Goal: Task Accomplishment & Management: Manage account settings

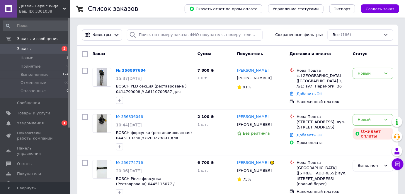
click at [130, 56] on div "Заказ" at bounding box center [142, 54] width 105 height 11
drag, startPoint x: 128, startPoint y: 94, endPoint x: 139, endPoint y: 94, distance: 10.8
click at [137, 94] on div "№ 356897684 15:37, 12.08.2025 BOSCH PLD секция (реставрована ) 0414799008 // A6…" at bounding box center [154, 86] width 81 height 41
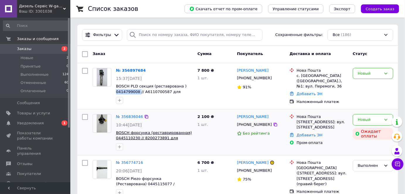
copy span "0414799008"
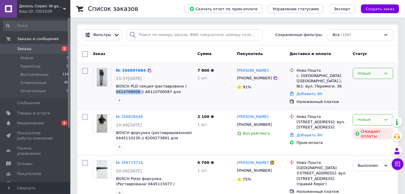
click at [369, 72] on div "Новый" at bounding box center [368, 74] width 23 height 6
click at [364, 84] on li "Принят" at bounding box center [373, 85] width 40 height 11
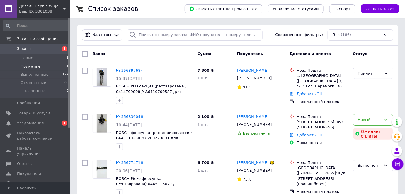
click at [28, 67] on span "Принятые" at bounding box center [30, 66] width 20 height 5
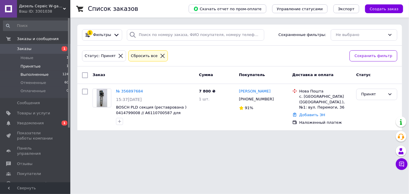
click at [16, 75] on li "Выполненные 124" at bounding box center [36, 75] width 72 height 8
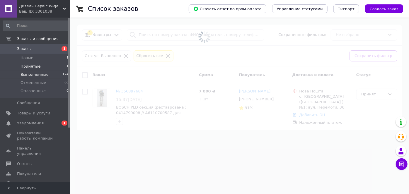
click at [25, 64] on span "Принятые" at bounding box center [30, 66] width 20 height 5
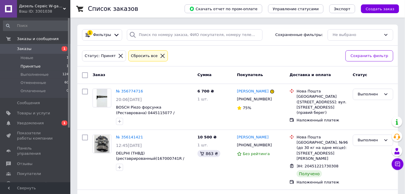
click at [25, 64] on span "Принятые" at bounding box center [30, 66] width 20 height 5
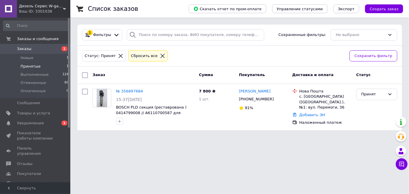
click at [220, 137] on html "Дизель Сервіс W-garage Ваш ID: 3301038 Сайт Дизель Сервіс W-garage Кабинет поку…" at bounding box center [204, 68] width 409 height 137
